Goal: Navigation & Orientation: Find specific page/section

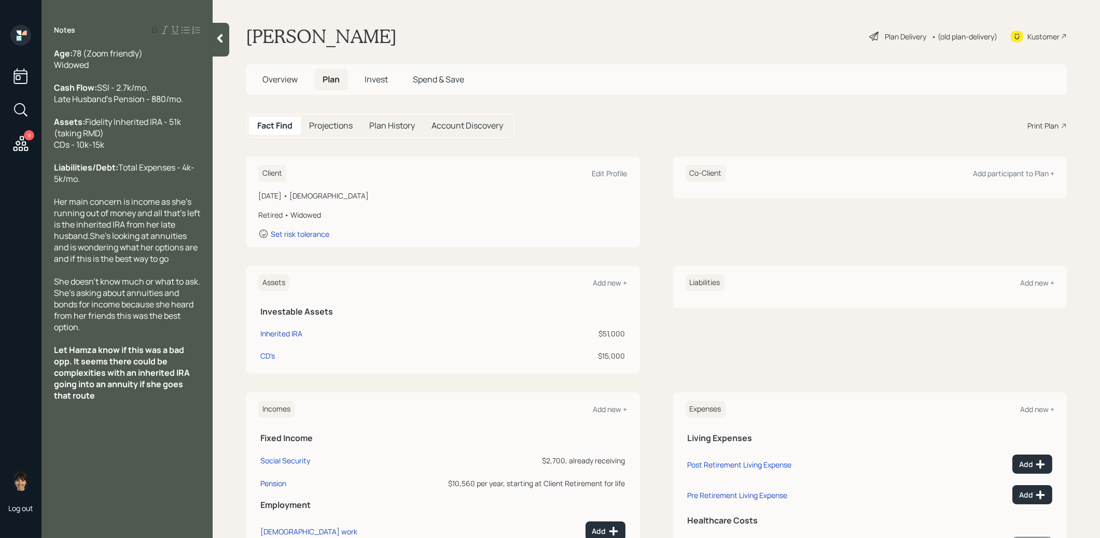
scroll to position [38, 0]
